Goal: Transaction & Acquisition: Book appointment/travel/reservation

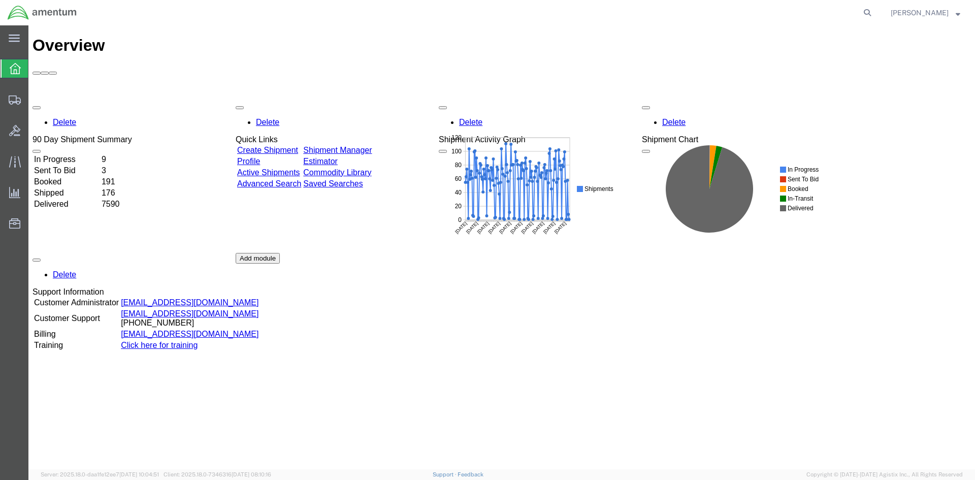
drag, startPoint x: 376, startPoint y: 93, endPoint x: 35, endPoint y: 150, distance: 345.5
click at [372, 146] on link "Shipment Manager" at bounding box center [337, 150] width 69 height 9
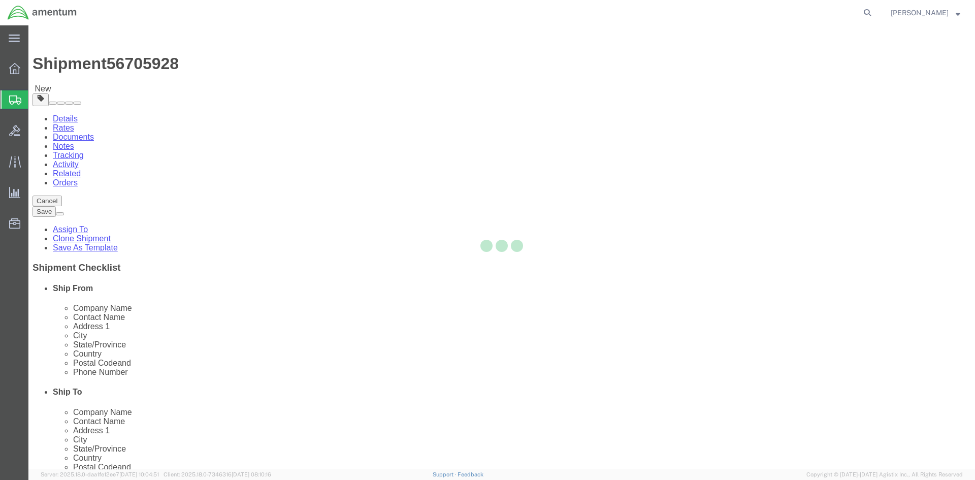
select select "42668"
select select "42735"
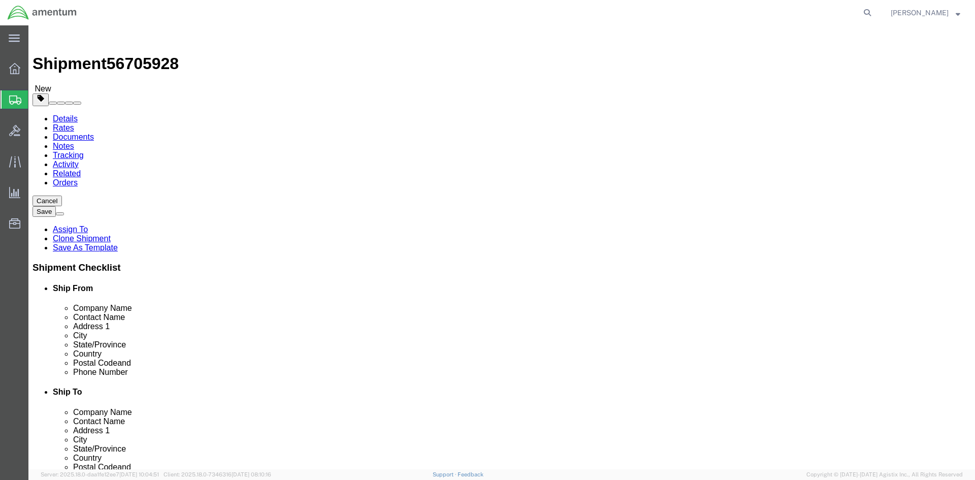
click button "Rate Shipment"
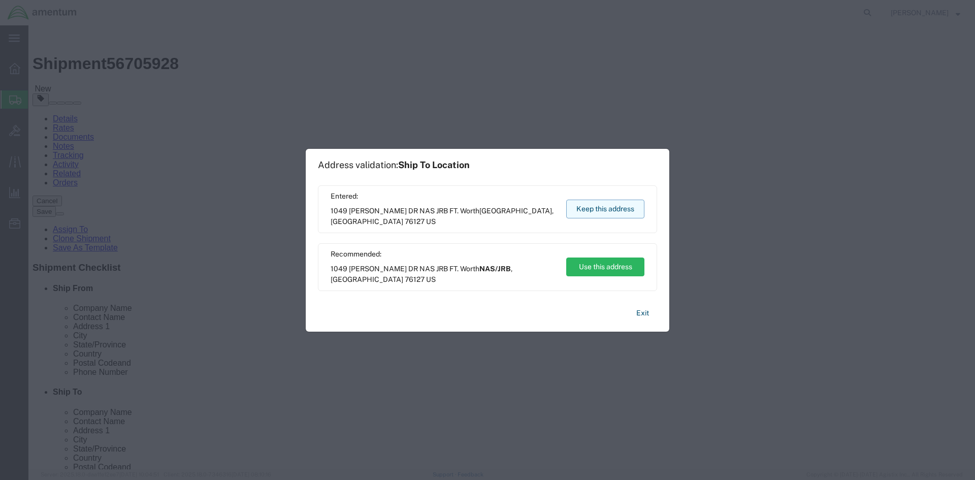
click at [602, 213] on button "Keep this address" at bounding box center [605, 209] width 78 height 19
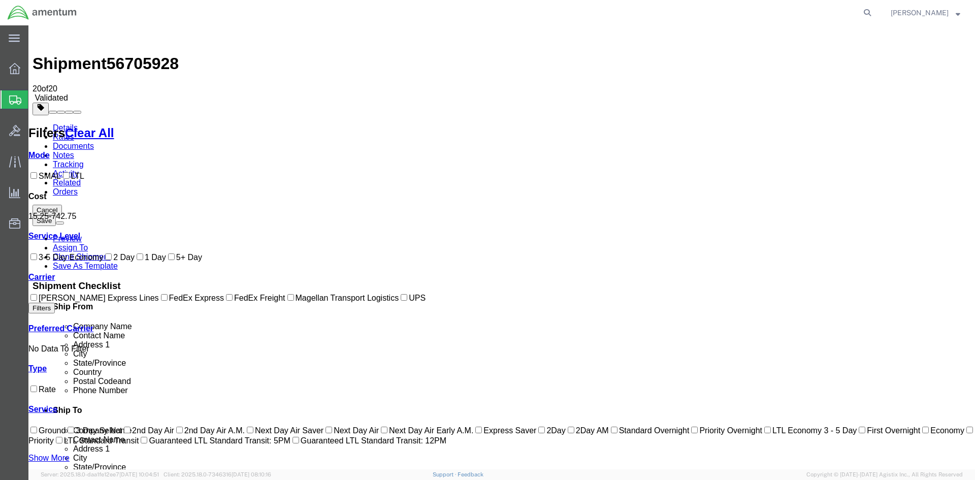
click at [67, 123] on link "Details" at bounding box center [65, 127] width 25 height 9
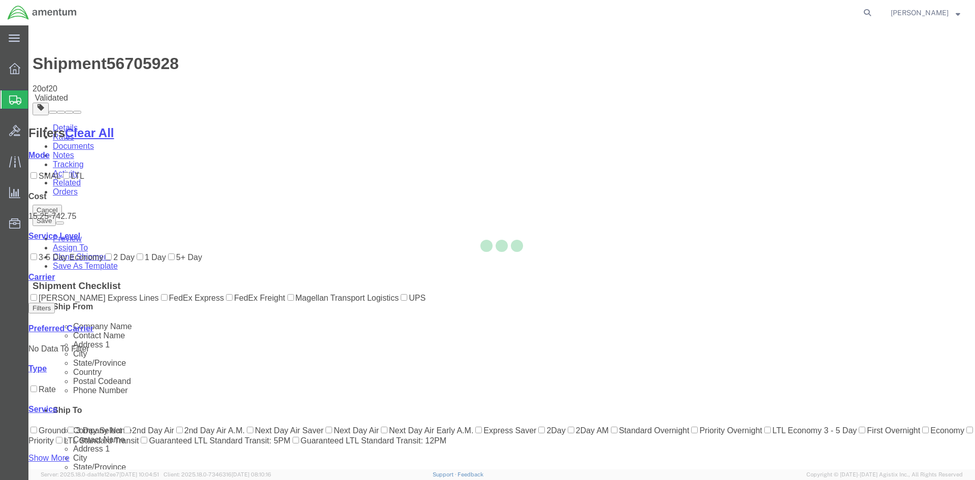
select select "42668"
select select "42735"
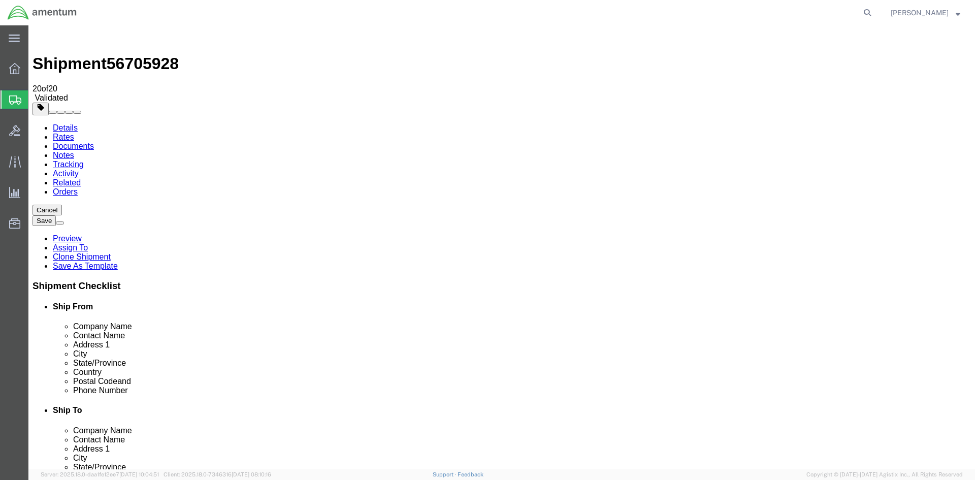
click icon
click button "Rate Shipment"
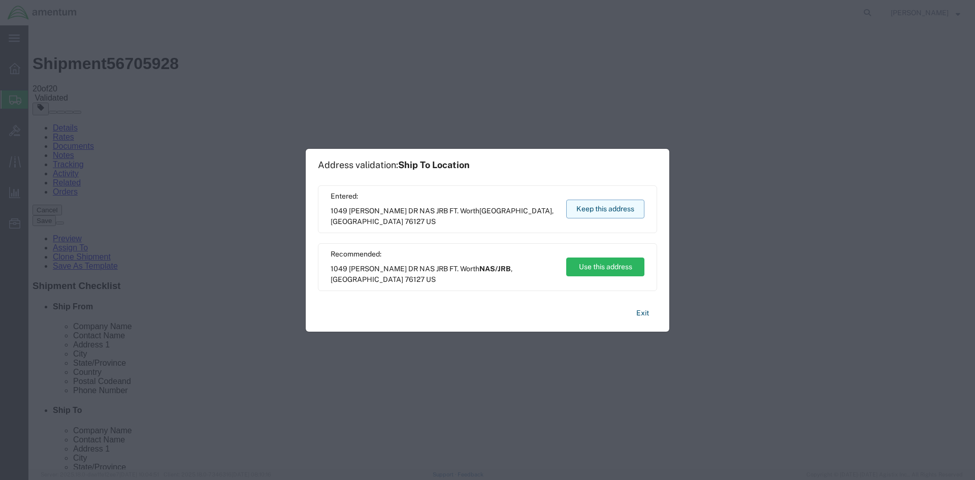
click at [626, 212] on button "Keep this address" at bounding box center [605, 209] width 78 height 19
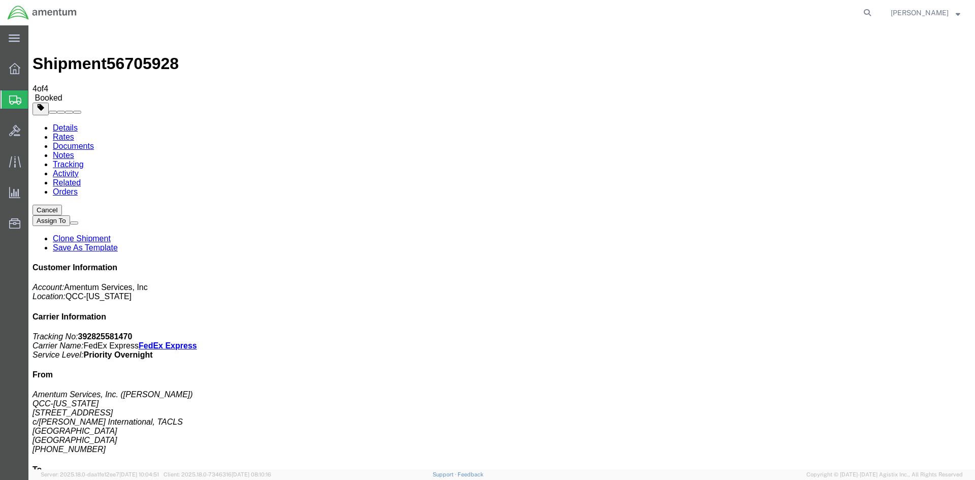
drag, startPoint x: 362, startPoint y: 182, endPoint x: 409, endPoint y: 179, distance: 47.3
copy td "392825581470"
drag, startPoint x: 52, startPoint y: 204, endPoint x: 426, endPoint y: 200, distance: 373.4
